Goal: Task Accomplishment & Management: Manage account settings

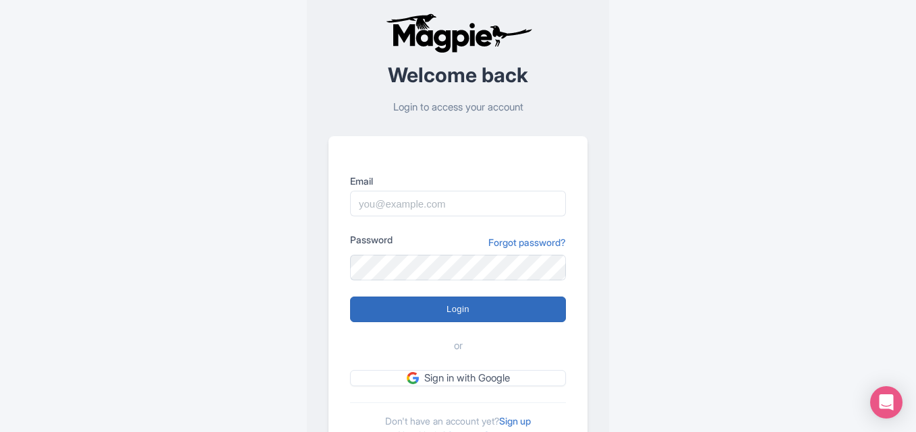
scroll to position [94, 0]
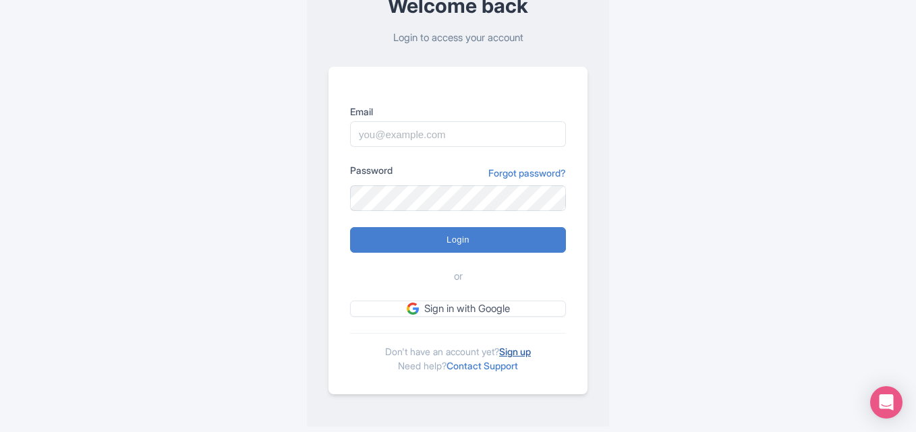
click at [531, 347] on link "Sign up" at bounding box center [515, 351] width 32 height 11
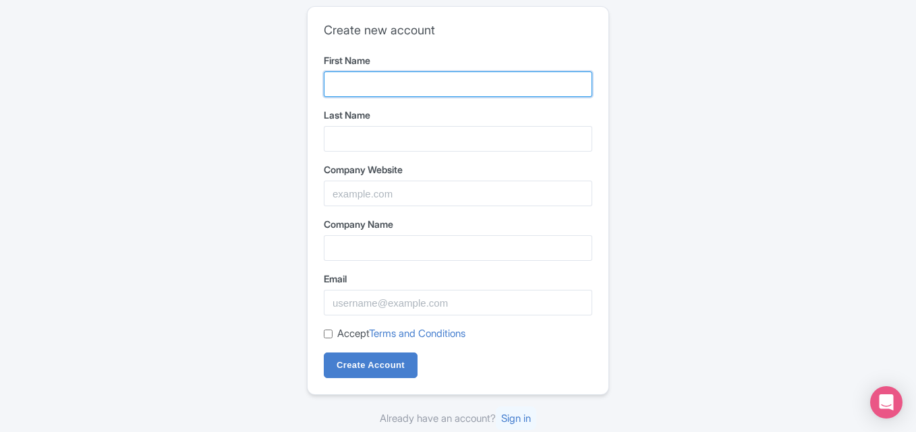
click at [381, 78] on input "First Name" at bounding box center [458, 84] width 268 height 26
type input "Ecotech"
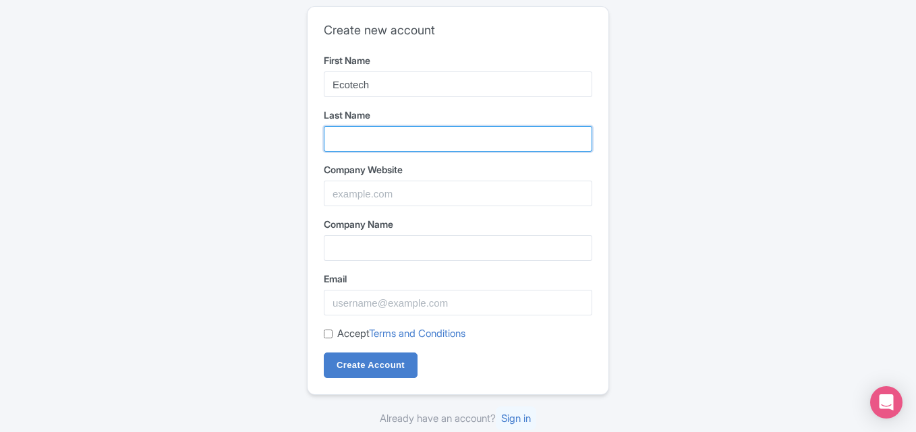
click at [378, 131] on input "Last Name" at bounding box center [458, 139] width 268 height 26
type input "Windows & Doors Installation"
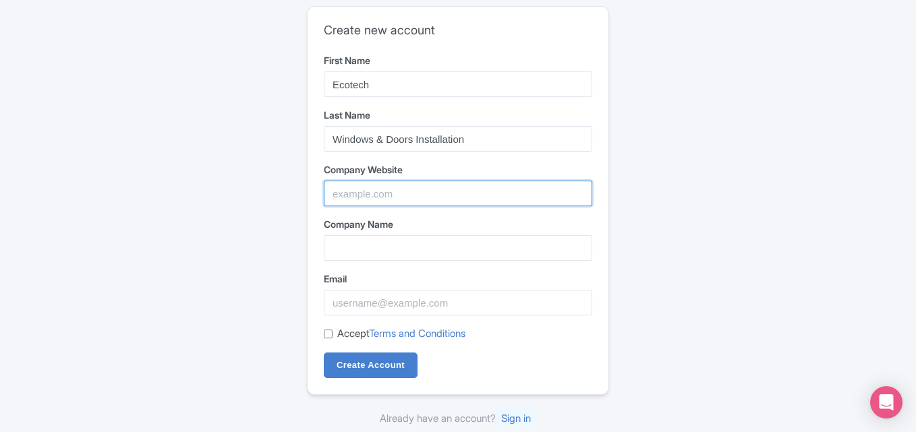
click at [376, 200] on input "Company Website" at bounding box center [458, 194] width 268 height 26
paste input "https://maps.app.goo.gl/BskAnWpSyV3KWpKa7"
type input "https://maps.app.goo.gl/BskAnWpSyV3KWpKa7"
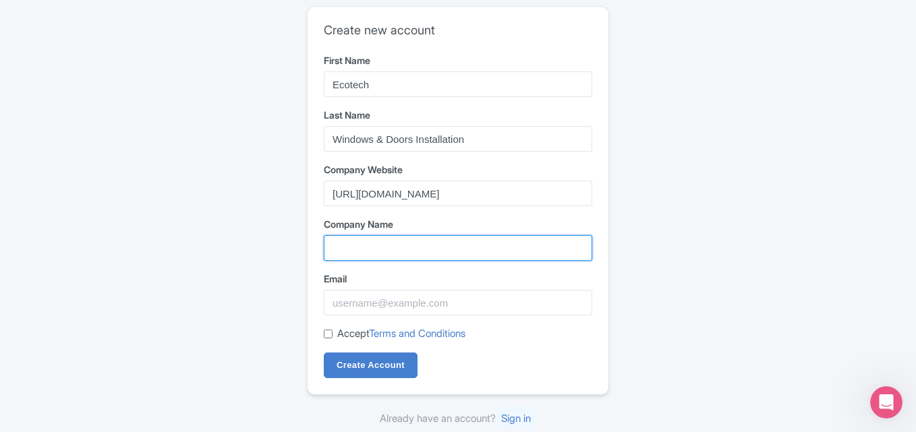
click at [371, 254] on input "Company Name" at bounding box center [458, 248] width 268 height 26
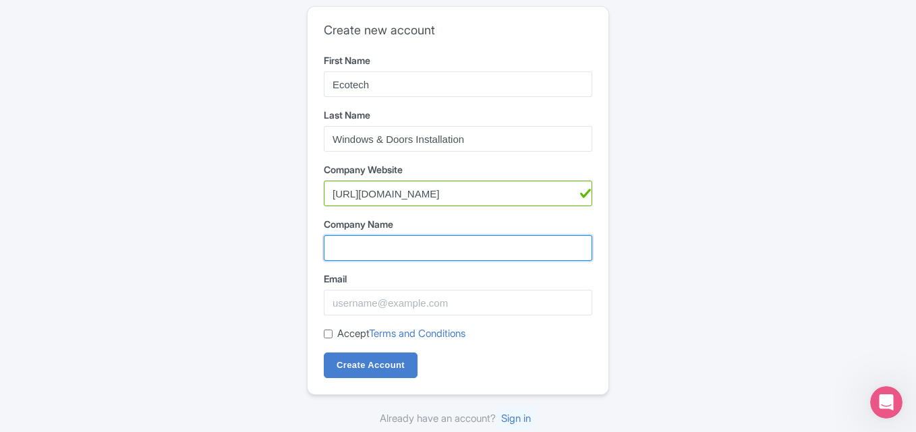
type input "Ecotech Windows & Doors"
click at [388, 247] on input "Ecotech Windows & Doors" at bounding box center [458, 248] width 268 height 26
paste input "Ecotech Windows & Doors Installation"
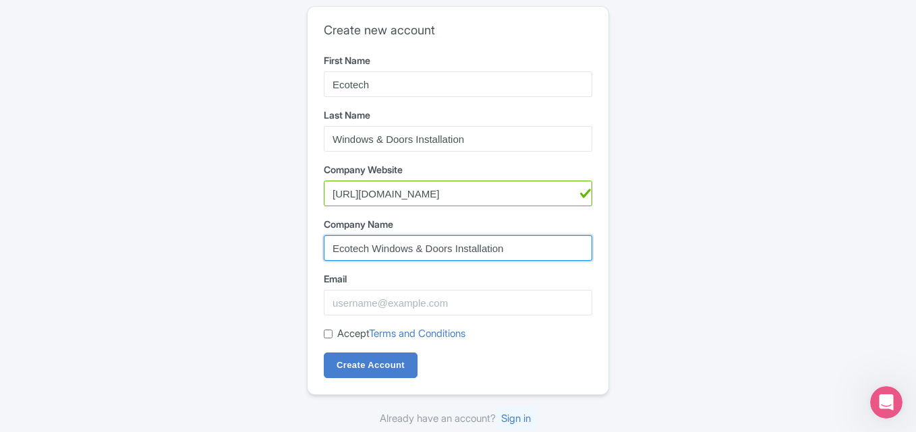
type input "Ecotech Windows & Doors Installation"
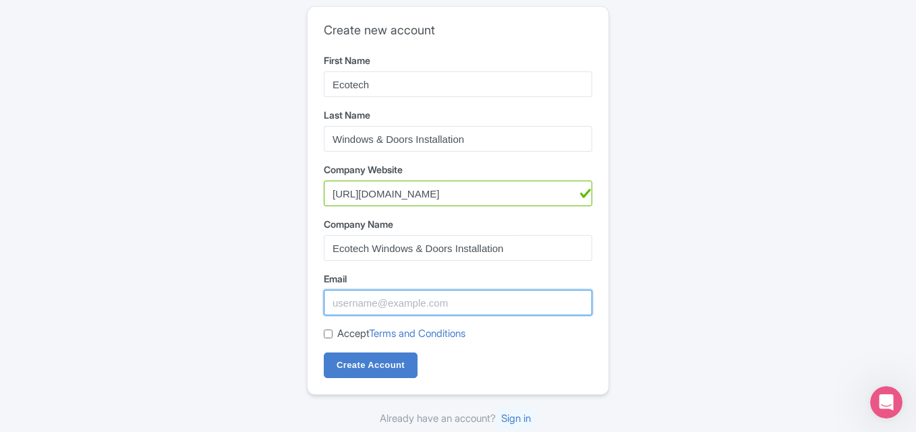
click at [362, 306] on input "Email" at bounding box center [458, 303] width 268 height 26
type input "[EMAIL_ADDRESS][DOMAIN_NAME]"
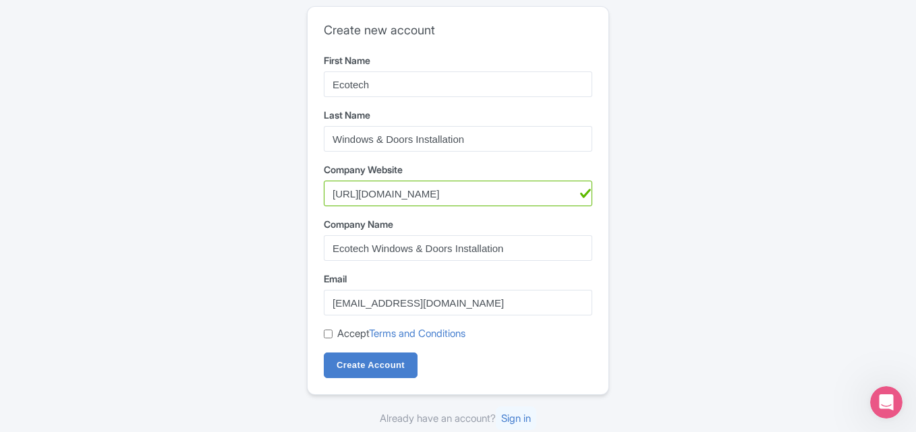
click at [334, 331] on div "Accept Terms and Conditions" at bounding box center [458, 334] width 268 height 16
click at [328, 337] on input "Accept Terms and Conditions" at bounding box center [328, 334] width 9 height 9
checkbox input "true"
click at [340, 369] on input "Create Account" at bounding box center [371, 366] width 94 height 26
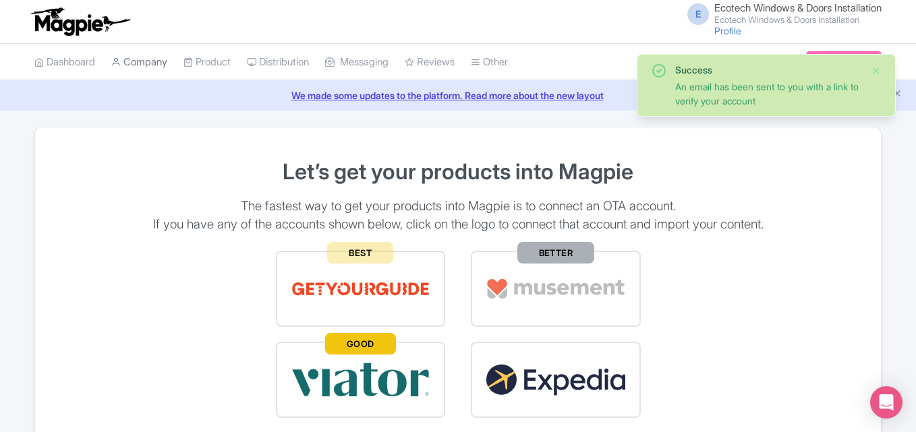
click at [163, 65] on link "Company" at bounding box center [139, 62] width 56 height 37
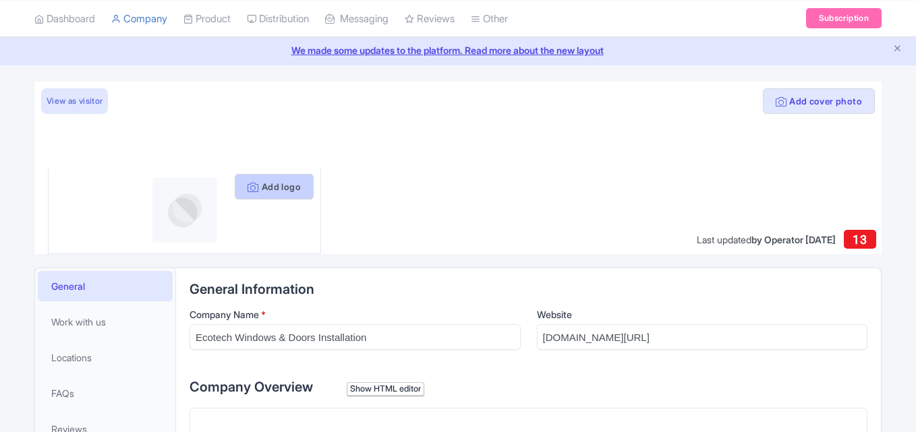
scroll to position [45, 0]
click at [266, 190] on button "Add logo" at bounding box center [274, 187] width 79 height 26
click at [265, 177] on button "Add logo" at bounding box center [274, 187] width 79 height 26
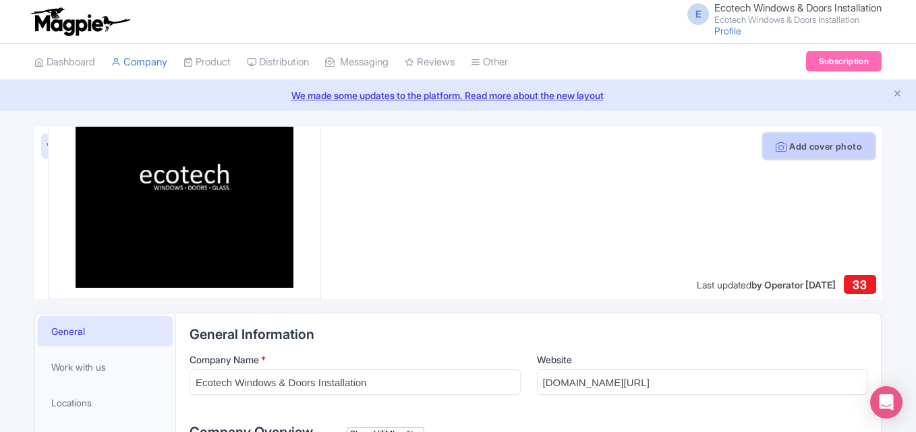
click at [810, 149] on button "Add cover photo" at bounding box center [819, 146] width 112 height 26
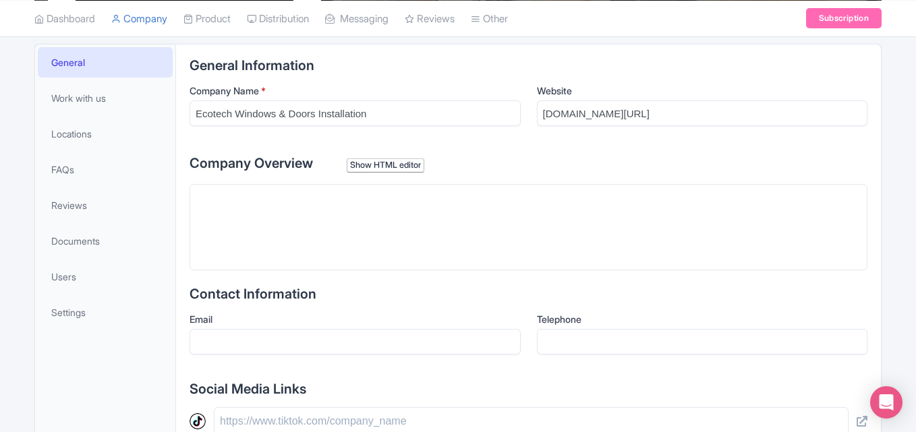
scroll to position [270, 0]
click at [249, 239] on trix-editor at bounding box center [528, 226] width 678 height 86
paste trix-editor "<div>"Ecotech Windows &amp; Doors, located in [GEOGRAPHIC_DATA], is a top-rated…"
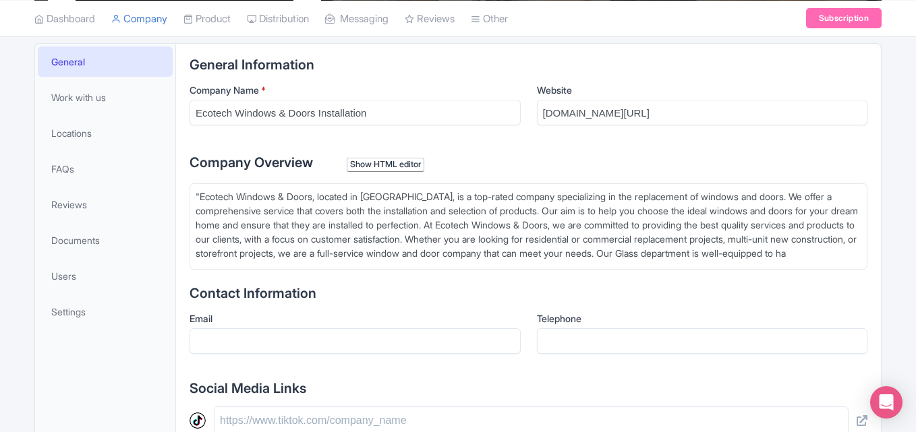
click at [200, 191] on div ""Ecotech Windows & Doors, located in [GEOGRAPHIC_DATA], is a top-rated company …" at bounding box center [528, 224] width 665 height 71
drag, startPoint x: 803, startPoint y: 254, endPoint x: 845, endPoint y: 299, distance: 61.5
click at [845, 299] on div "General Information Company Name * Ecotech Windows & Doors Installation Website…" at bounding box center [528, 396] width 678 height 678
type trix-editor "<div>Ecotech Windows &amp; Doors, located in [GEOGRAPHIC_DATA], is a top-rated …"
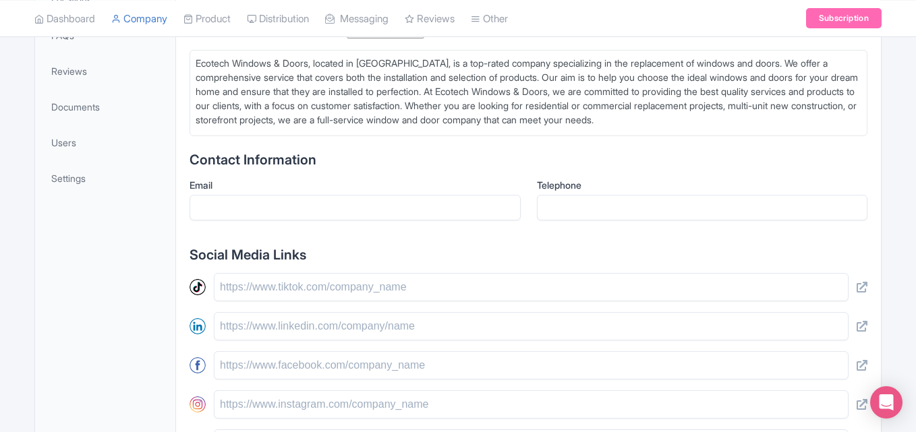
scroll to position [405, 0]
click at [247, 217] on input "Email" at bounding box center [354, 207] width 331 height 26
type input "[EMAIL_ADDRESS][DOMAIN_NAME]"
click at [596, 200] on div "Telephone" at bounding box center [702, 198] width 331 height 42
click at [596, 206] on input "Telephone" at bounding box center [702, 207] width 331 height 26
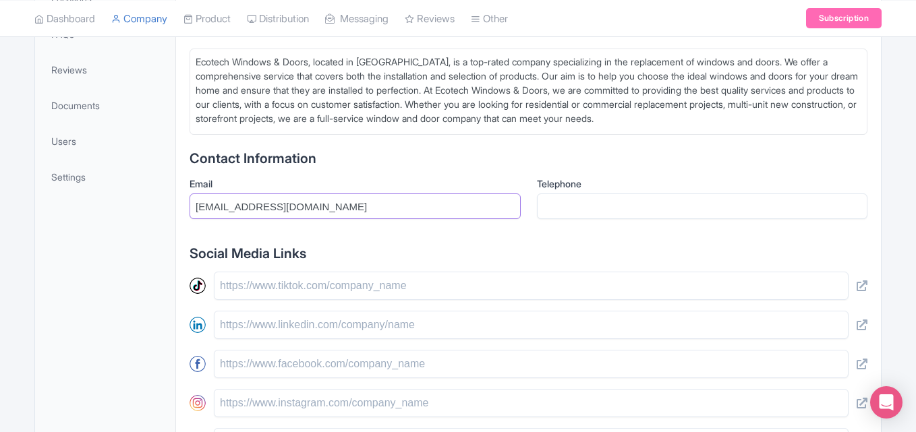
click at [299, 216] on input "[EMAIL_ADDRESS][DOMAIN_NAME]" at bounding box center [354, 207] width 331 height 26
paste input "[EMAIL_ADDRESS][DOMAIN_NAME]"
type input "[EMAIL_ADDRESS][DOMAIN_NAME]"
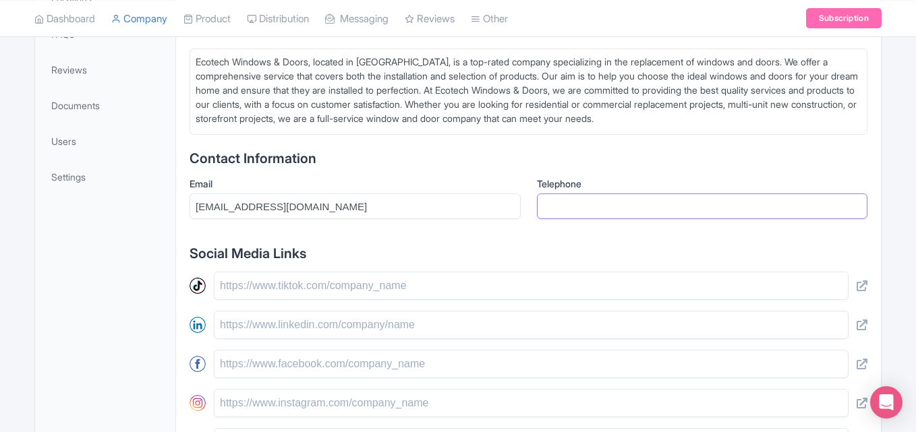
click at [589, 203] on input "Telephone" at bounding box center [702, 207] width 331 height 26
paste input "[PHONE_NUMBER]"
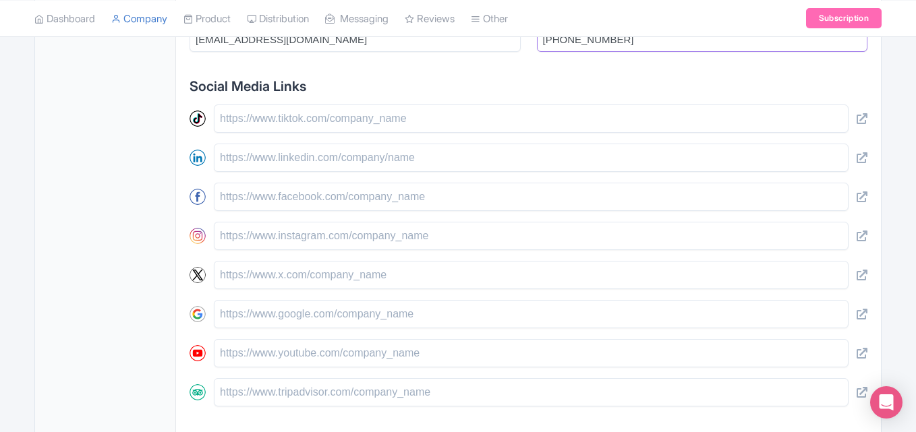
scroll to position [674, 0]
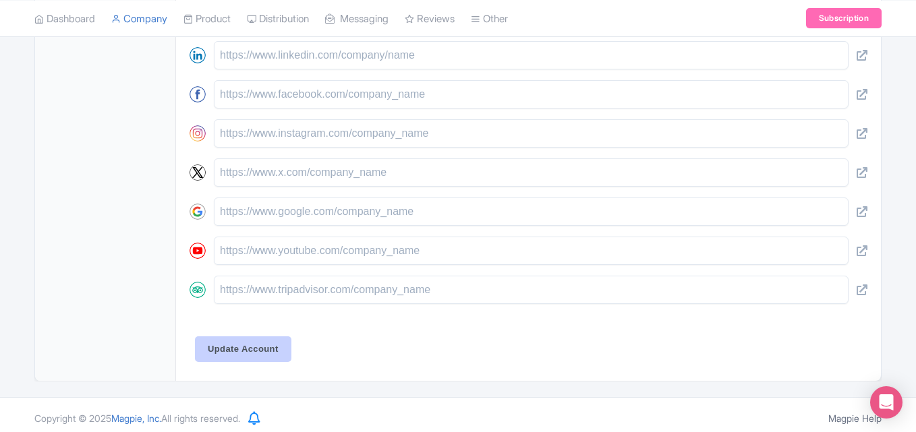
type input "[PHONE_NUMBER]"
drag, startPoint x: 236, startPoint y: 343, endPoint x: 168, endPoint y: 6, distance: 343.3
click at [168, 222] on div "General Work with us Locations FAQs Reviews Documents Users Settings General In…" at bounding box center [457, 10] width 847 height 742
click at [252, 353] on input "Update Account" at bounding box center [243, 349] width 96 height 26
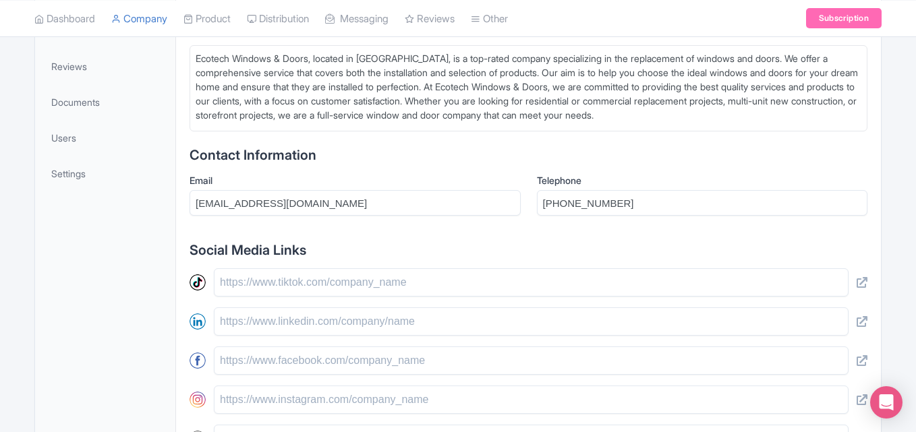
scroll to position [405, 0]
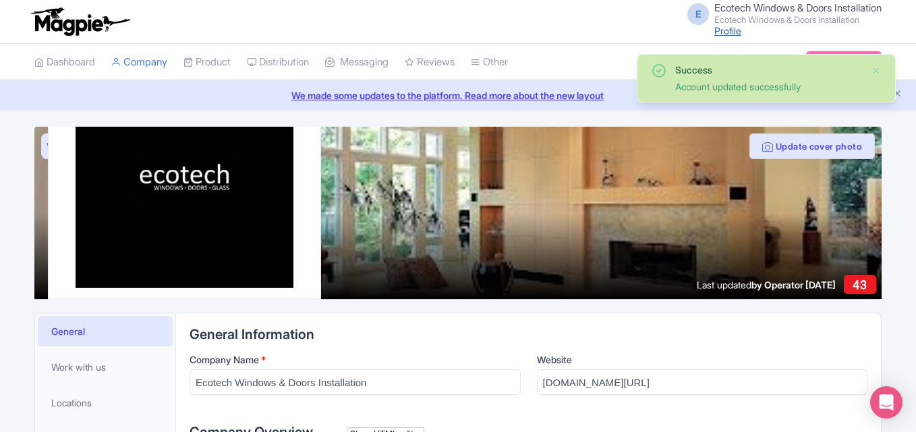
click at [714, 28] on link "Profile" at bounding box center [727, 30] width 27 height 11
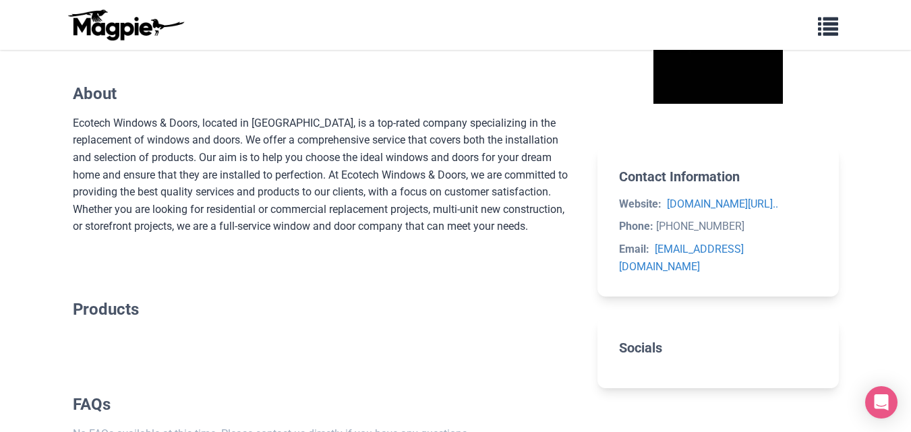
scroll to position [696, 0]
